Goal: Task Accomplishment & Management: Use online tool/utility

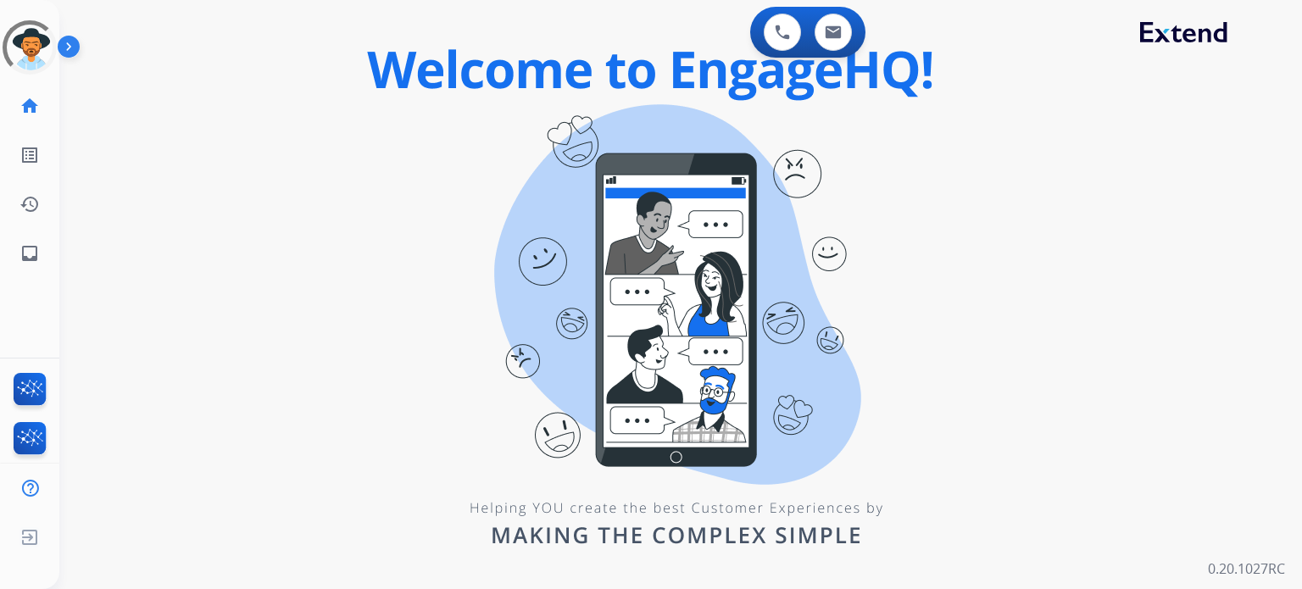
click at [147, 320] on div "0 Voice Interactions 0 Email Interactions swap_horiz Break voice bridge close_f…" at bounding box center [680, 294] width 1243 height 589
click at [214, 432] on div "Outbound call Agent: Unknown Routing Profile: Unknown Quit Outbound call Agent:…" at bounding box center [651, 294] width 1302 height 589
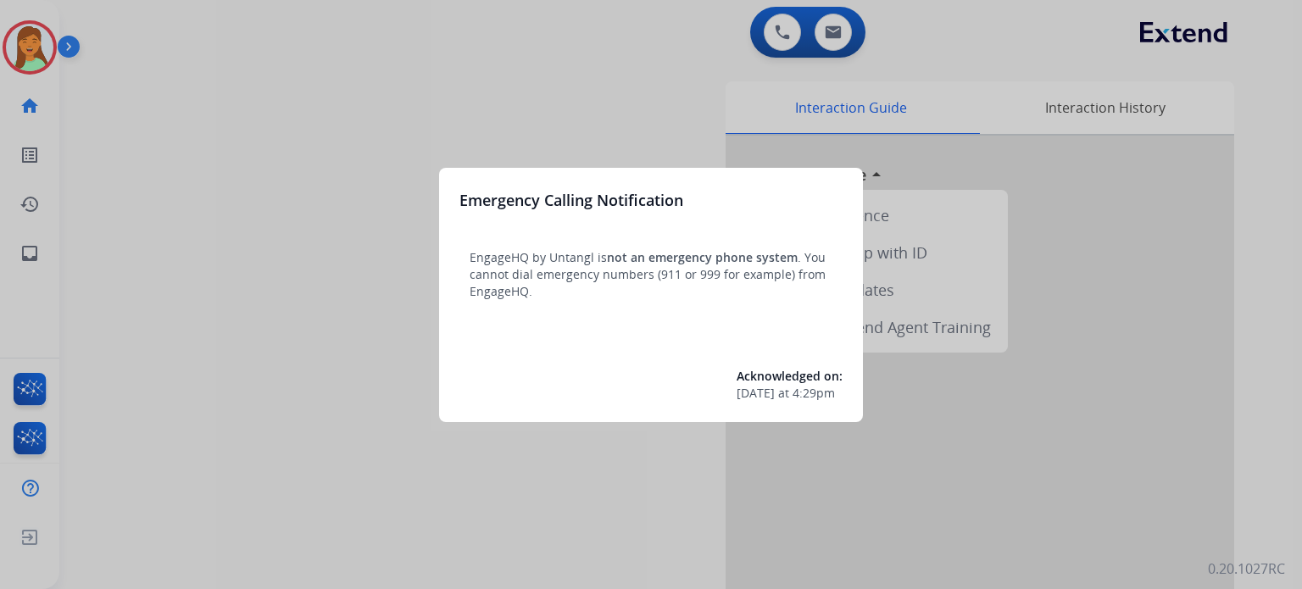
click at [392, 301] on div at bounding box center [651, 294] width 1302 height 589
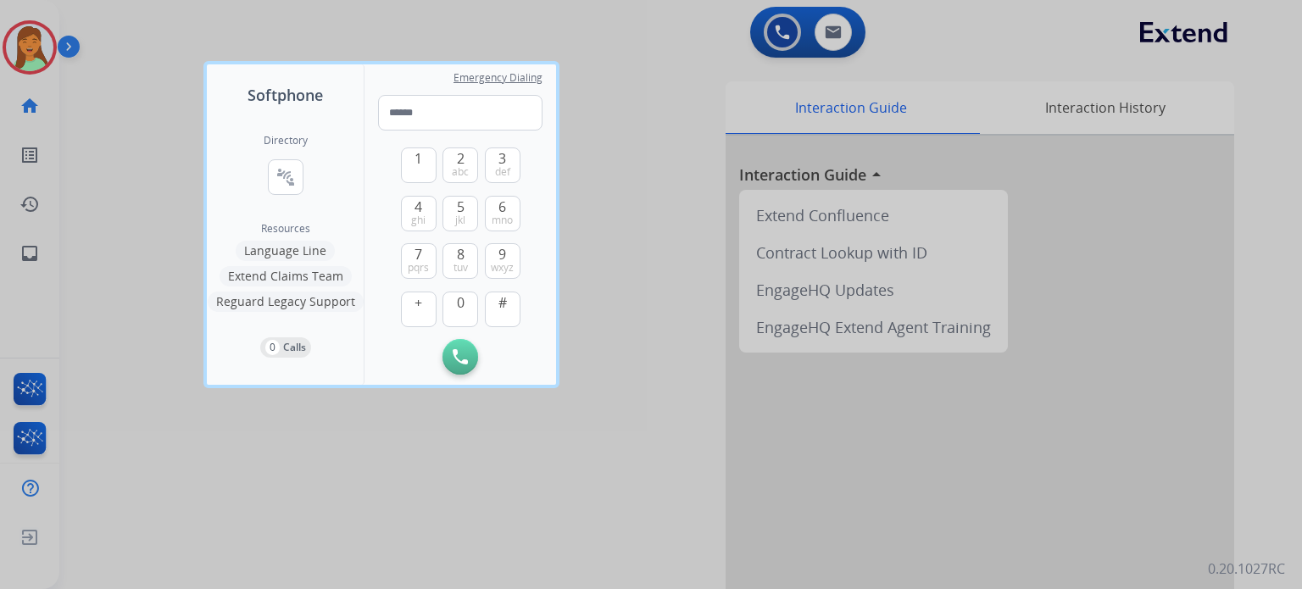
click at [385, 454] on div at bounding box center [651, 294] width 1302 height 589
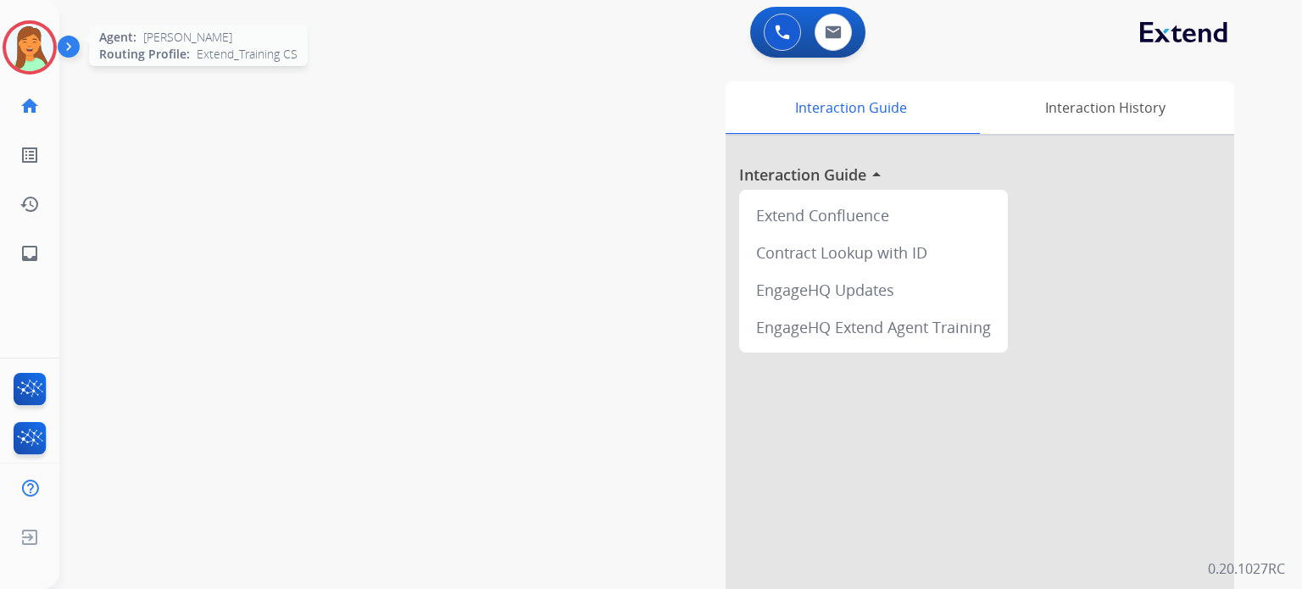
click at [25, 47] on img at bounding box center [29, 47] width 47 height 47
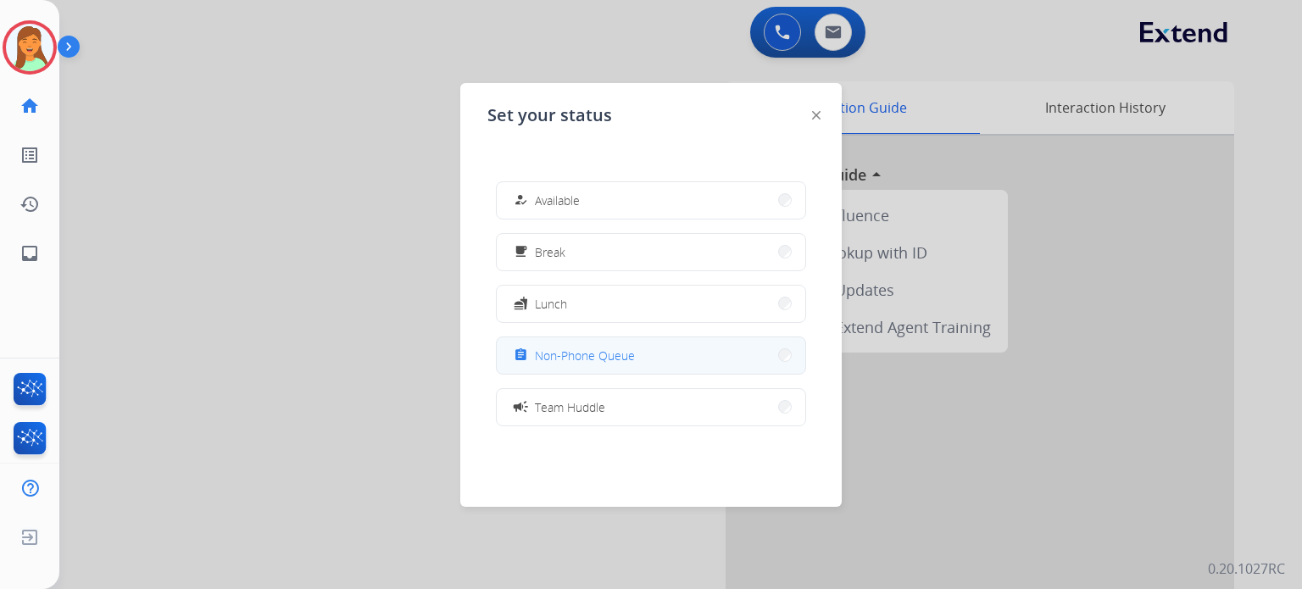
click at [596, 366] on button "assignment Non-Phone Queue" at bounding box center [651, 355] width 309 height 36
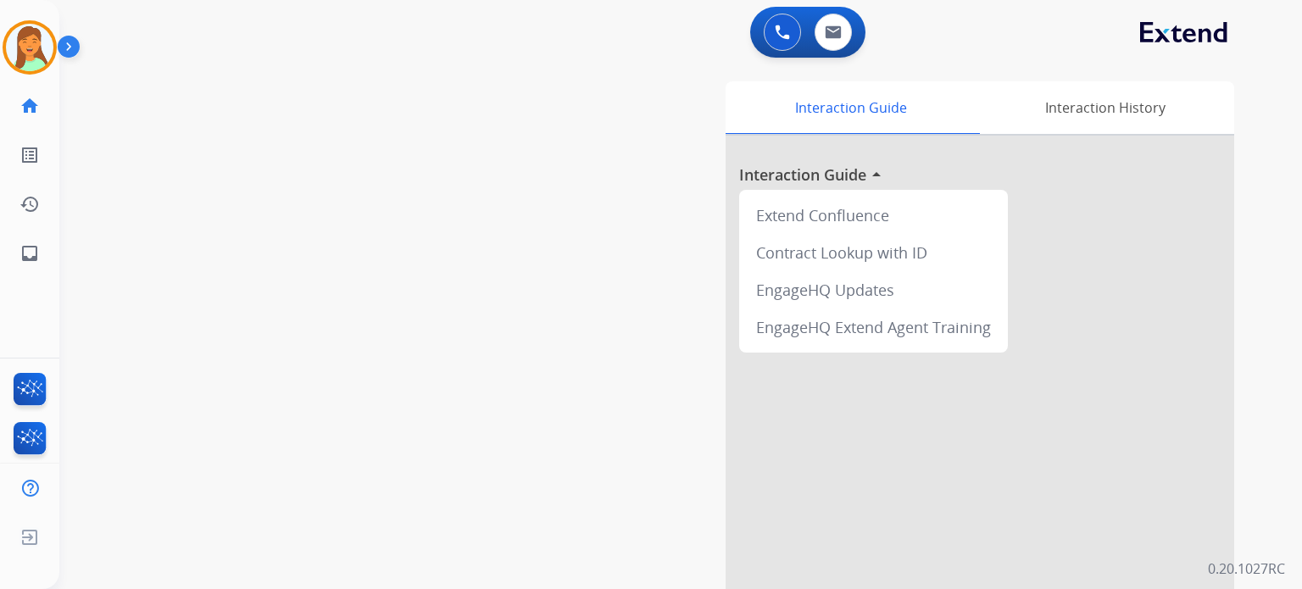
click at [493, 457] on div "swap_horiz Break voice bridge close_fullscreen Connect 3-Way Call merge_type Se…" at bounding box center [660, 414] width 1202 height 707
click at [42, 395] on img at bounding box center [30, 392] width 40 height 39
